Goal: Task Accomplishment & Management: Manage account settings

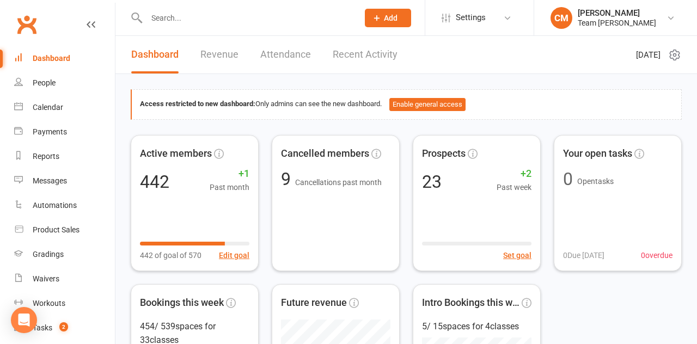
click at [172, 17] on input "text" at bounding box center [246, 17] width 207 height 15
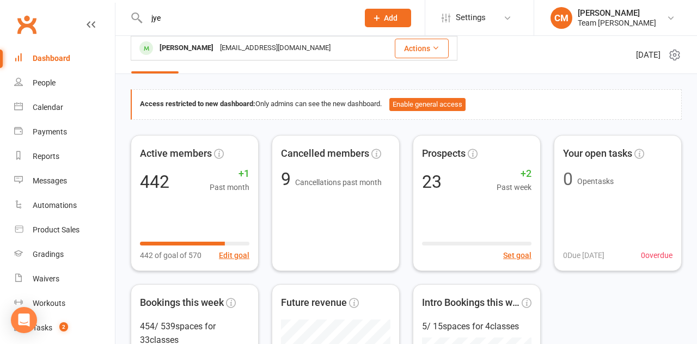
type input "aye"
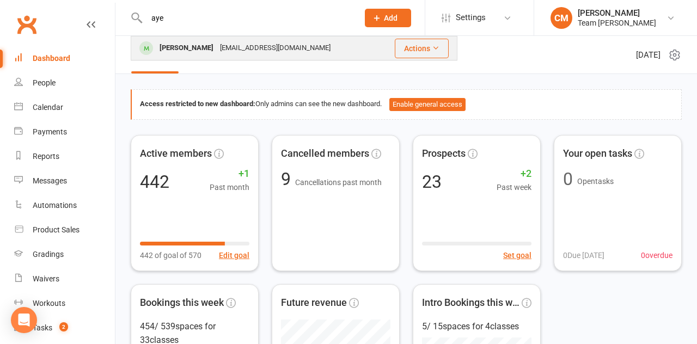
drag, startPoint x: 173, startPoint y: 36, endPoint x: 185, endPoint y: 48, distance: 17.3
click at [185, 48] on div "[PERSON_NAME]" at bounding box center [186, 48] width 60 height 16
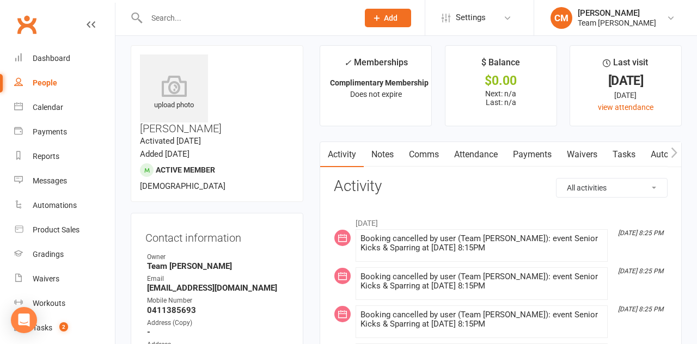
scroll to position [17, 0]
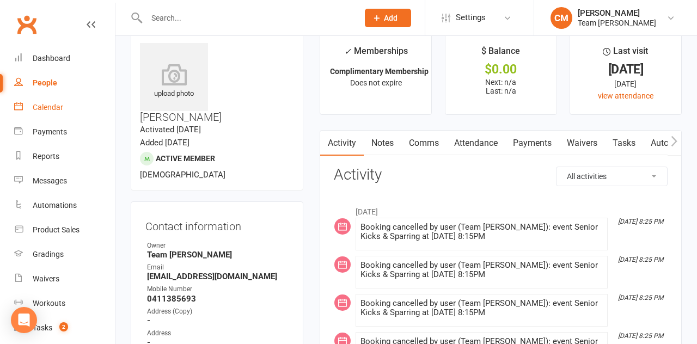
click at [58, 110] on div "Calendar" at bounding box center [48, 107] width 30 height 9
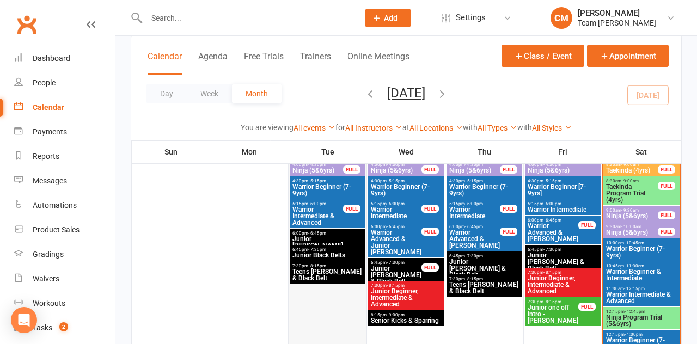
scroll to position [315, 0]
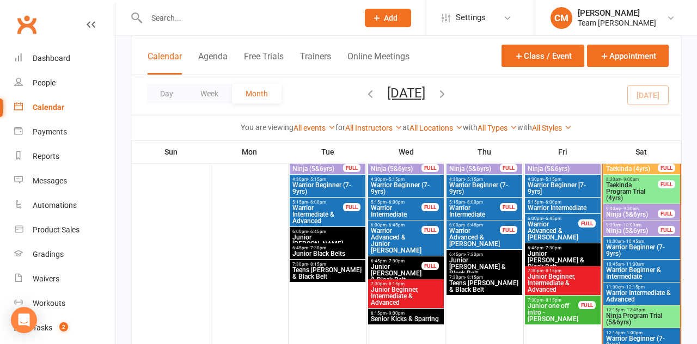
click at [388, 317] on span "Senior Kicks & Sparring" at bounding box center [405, 319] width 71 height 7
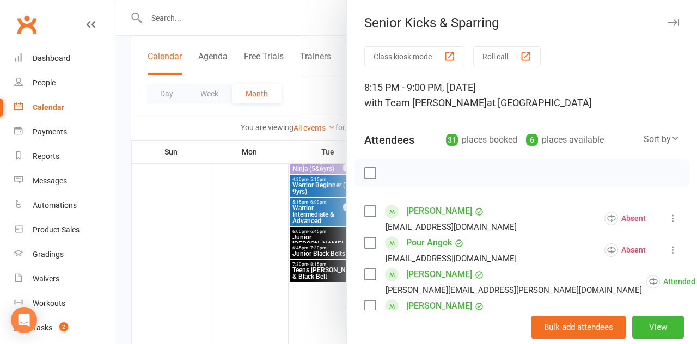
click at [485, 142] on div "31 places booked" at bounding box center [481, 139] width 71 height 15
click at [650, 322] on button "View" at bounding box center [658, 327] width 52 height 23
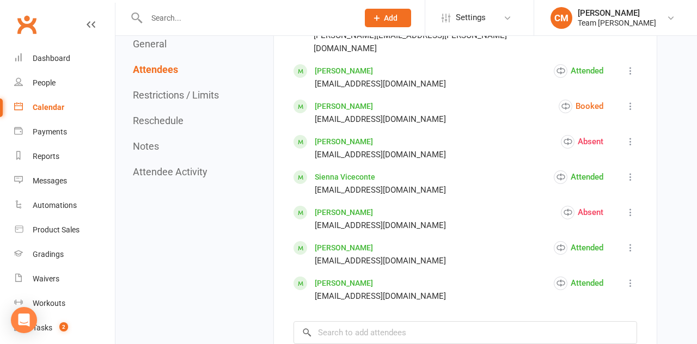
scroll to position [1474, 0]
click at [372, 321] on input "search" at bounding box center [466, 332] width 344 height 23
type input "aye"
drag, startPoint x: 372, startPoint y: 287, endPoint x: 369, endPoint y: 310, distance: 23.7
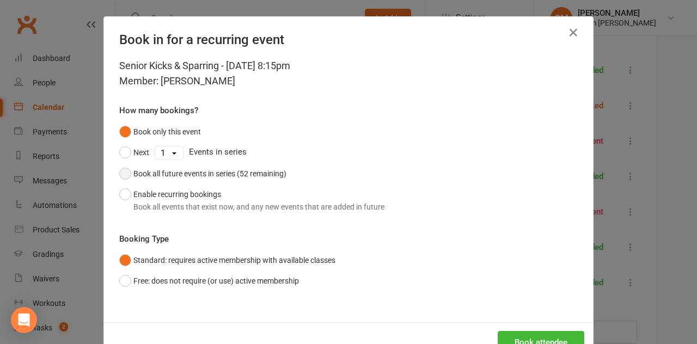
click at [123, 173] on button "Book all future events in series (52 remaining)" at bounding box center [202, 173] width 167 height 21
click at [537, 335] on button "Book attendee" at bounding box center [541, 342] width 87 height 23
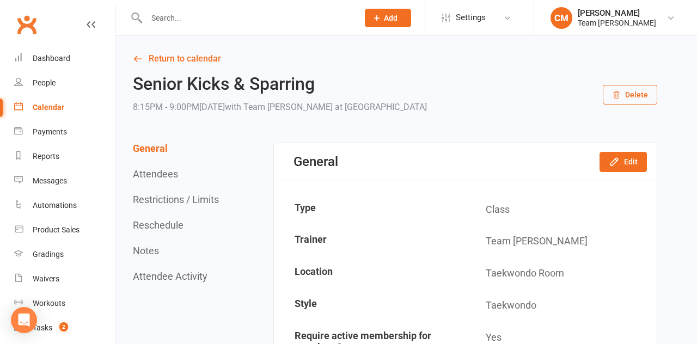
scroll to position [0, 0]
click at [149, 57] on link "Return to calendar" at bounding box center [395, 58] width 524 height 15
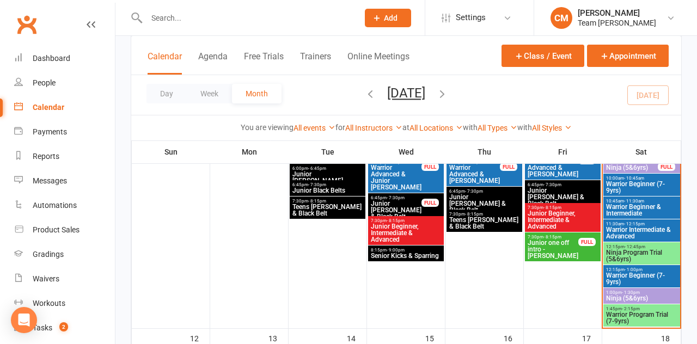
scroll to position [380, 0]
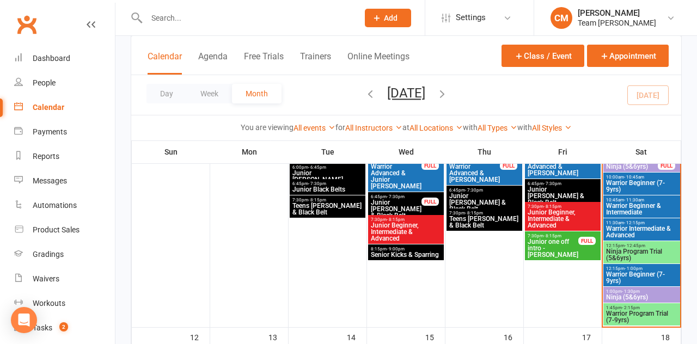
click at [400, 253] on span "Senior Kicks & Sparring" at bounding box center [405, 255] width 71 height 7
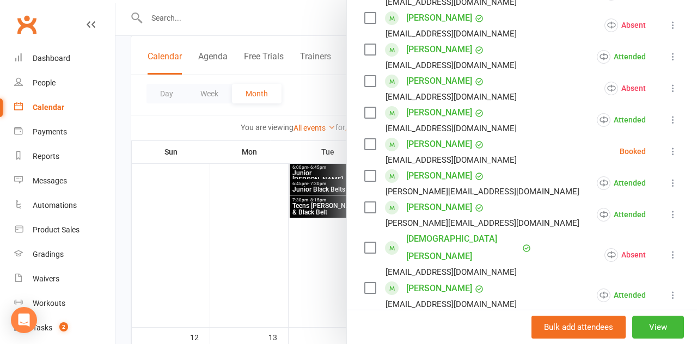
scroll to position [448, 0]
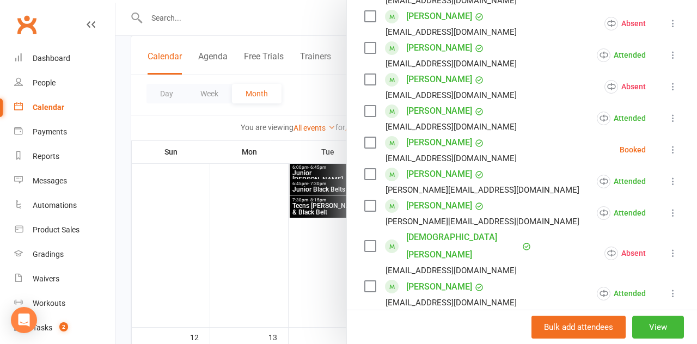
click at [670, 151] on icon at bounding box center [673, 149] width 11 height 11
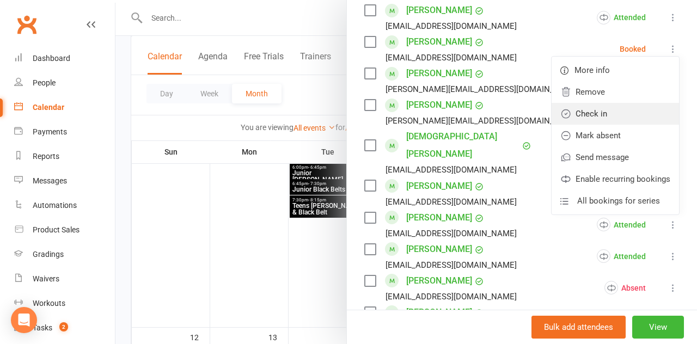
scroll to position [558, 0]
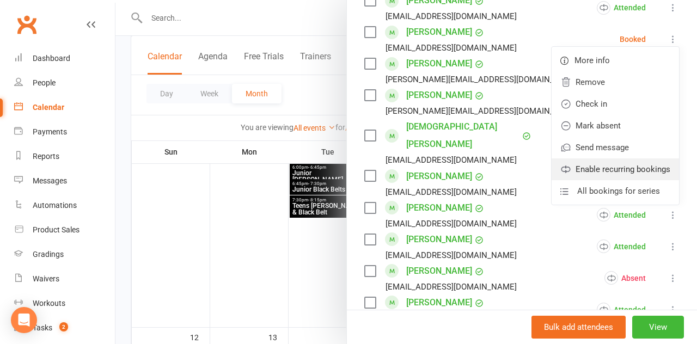
click at [593, 173] on link "Enable recurring bookings" at bounding box center [615, 169] width 127 height 22
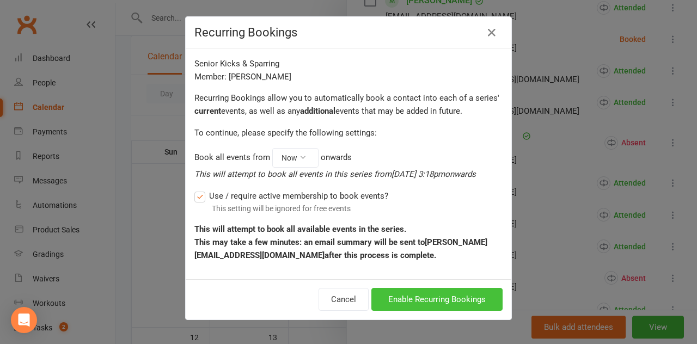
click at [437, 303] on button "Enable Recurring Bookings" at bounding box center [436, 299] width 131 height 23
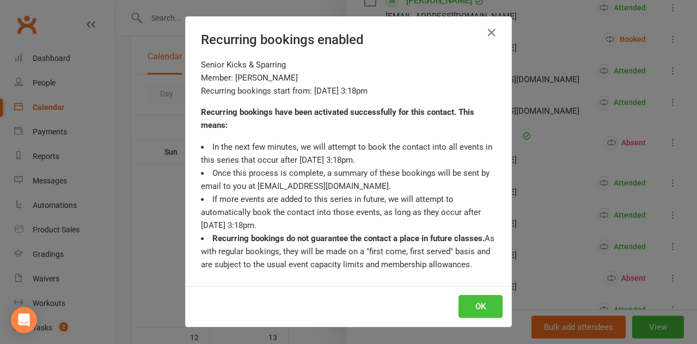
click at [479, 310] on button "OK" at bounding box center [481, 306] width 44 height 23
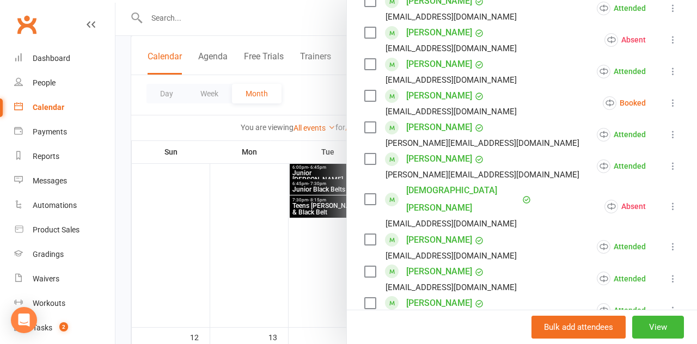
scroll to position [490, 0]
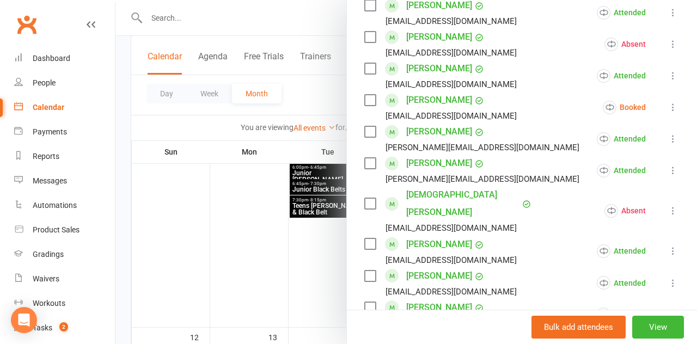
click at [673, 105] on icon at bounding box center [673, 107] width 11 height 11
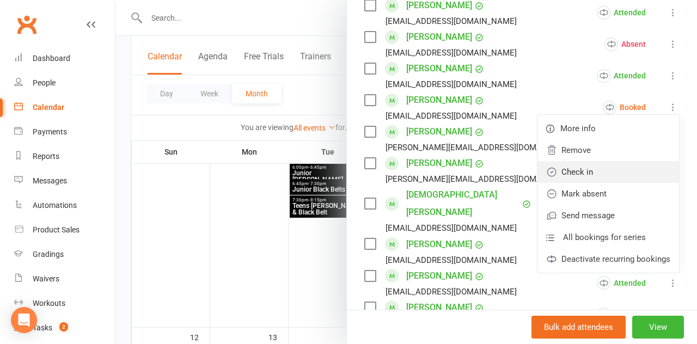
click at [579, 170] on link "Check in" at bounding box center [609, 172] width 142 height 22
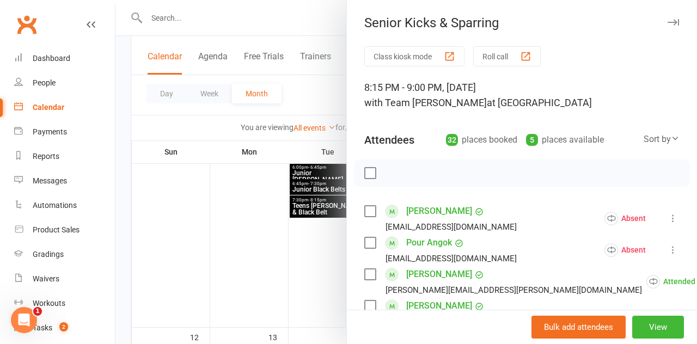
scroll to position [0, 0]
click at [672, 23] on icon "button" at bounding box center [673, 22] width 11 height 7
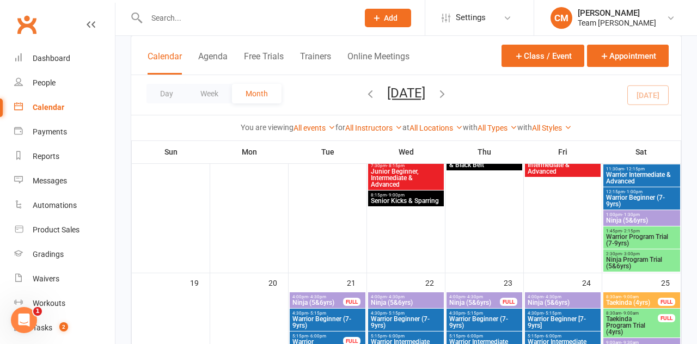
scroll to position [686, 0]
click at [383, 206] on div "8:15pm - 9:00pm Senior Kicks & Sparring" at bounding box center [406, 199] width 76 height 16
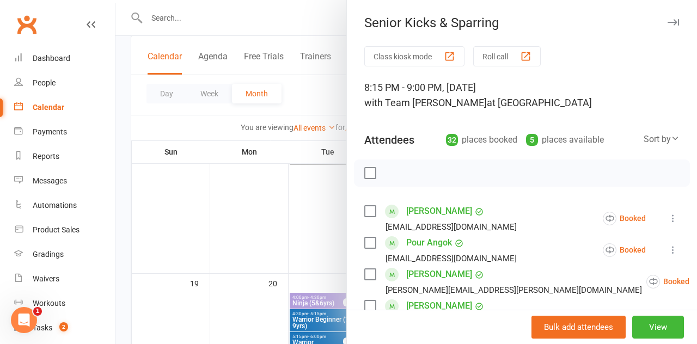
scroll to position [0, 0]
click at [315, 216] on div at bounding box center [406, 172] width 582 height 344
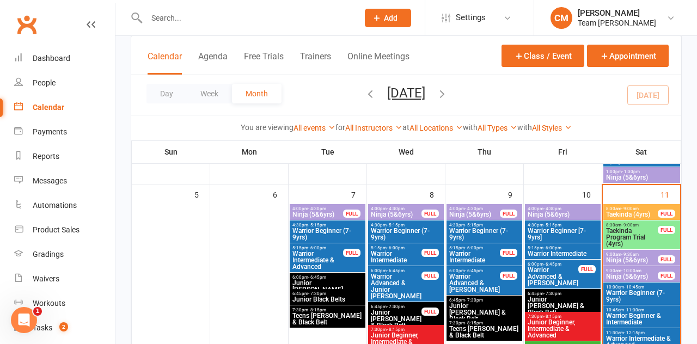
scroll to position [345, 0]
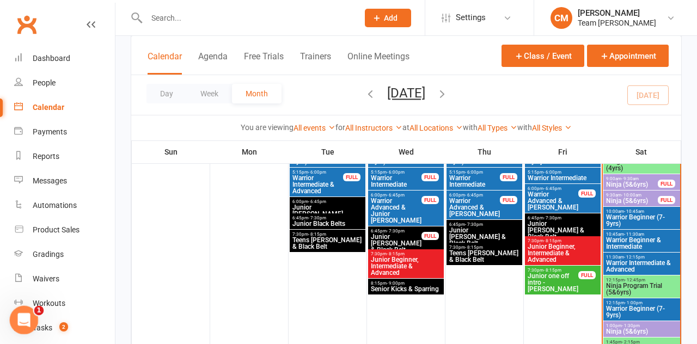
click at [19, 316] on icon "Open Intercom Messenger" at bounding box center [23, 319] width 18 height 18
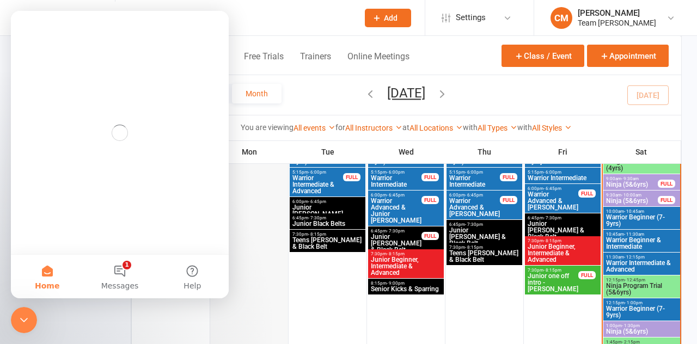
scroll to position [0, 0]
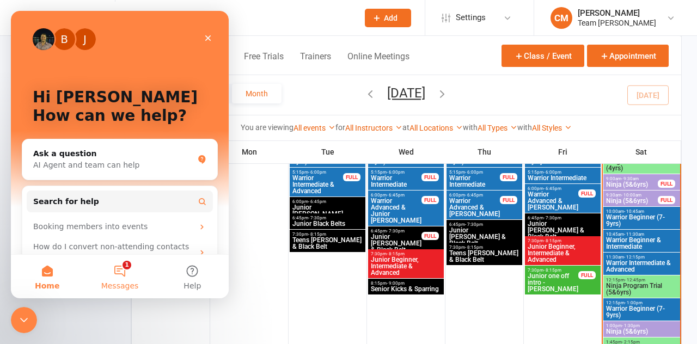
click at [121, 267] on button "1 Messages" at bounding box center [119, 277] width 72 height 44
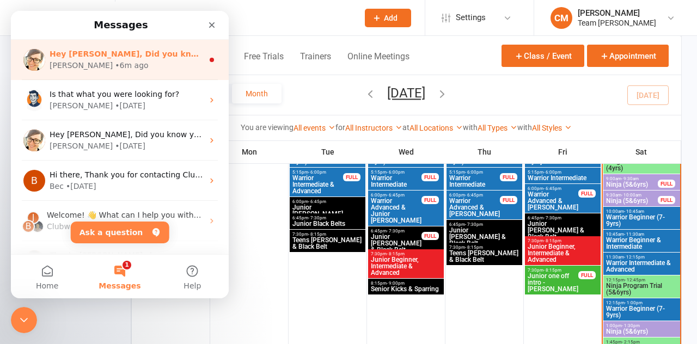
click at [152, 69] on div "[PERSON_NAME] • 6m ago" at bounding box center [127, 65] width 154 height 11
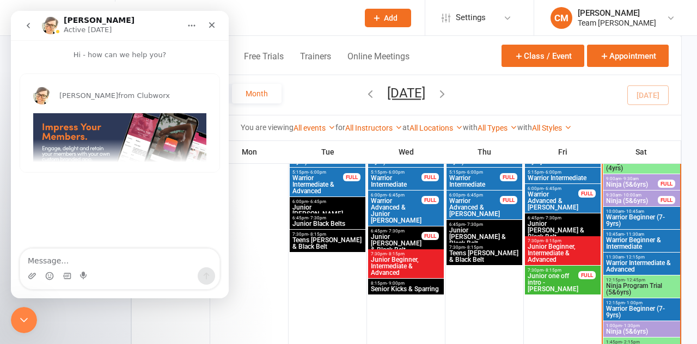
click at [102, 131] on img "Emily says…" at bounding box center [119, 156] width 173 height 87
click at [26, 22] on icon "go back" at bounding box center [28, 25] width 9 height 9
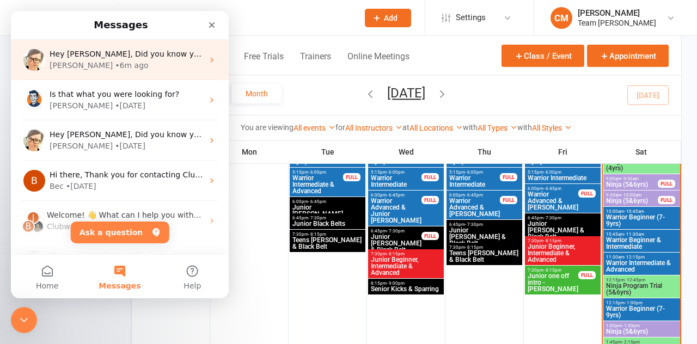
click at [215, 62] on icon "Intercom messenger" at bounding box center [211, 60] width 9 height 9
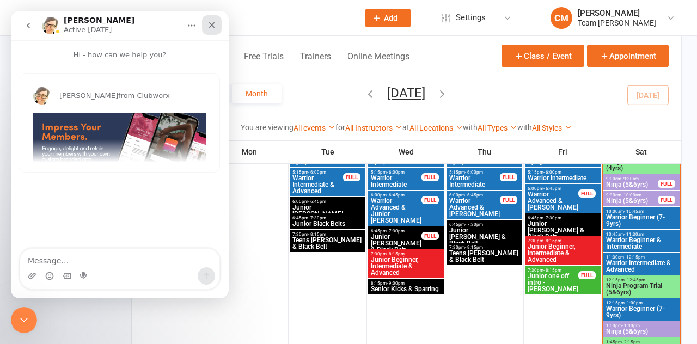
click at [214, 22] on icon "Close" at bounding box center [211, 25] width 9 height 9
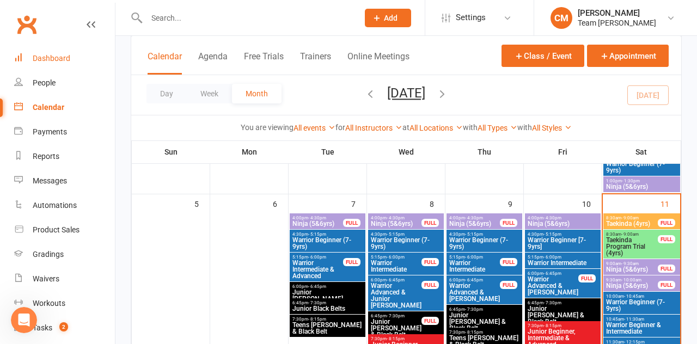
click at [58, 57] on div "Dashboard" at bounding box center [52, 58] width 38 height 9
